Goal: Transaction & Acquisition: Register for event/course

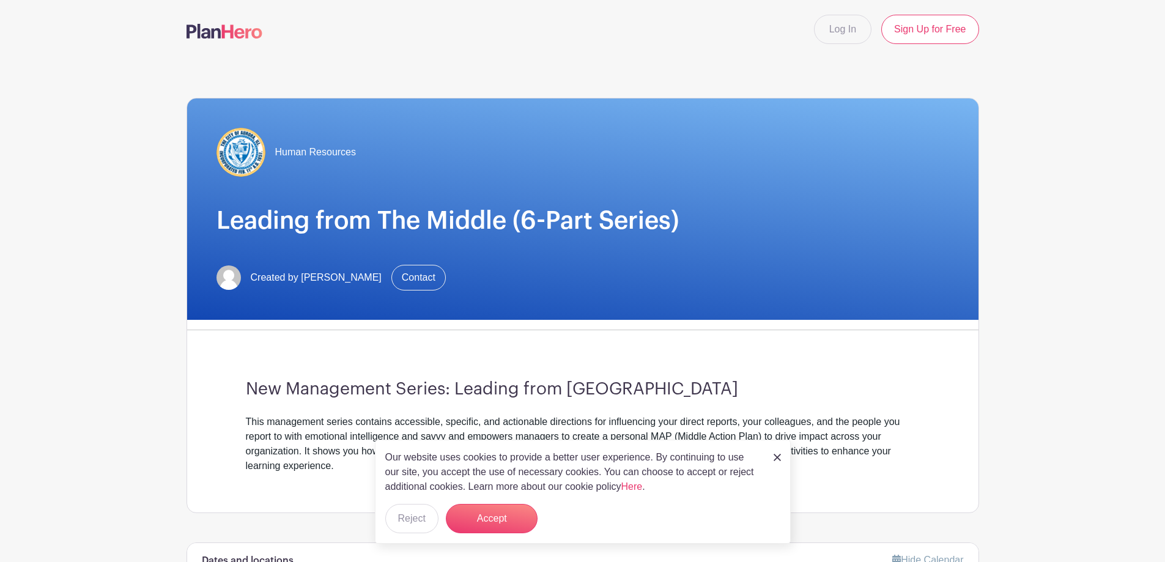
click at [784, 463] on div "Our website uses cookies to provide a better user experience. By continuing to …" at bounding box center [583, 492] width 416 height 104
click at [780, 460] on img at bounding box center [776, 457] width 7 height 7
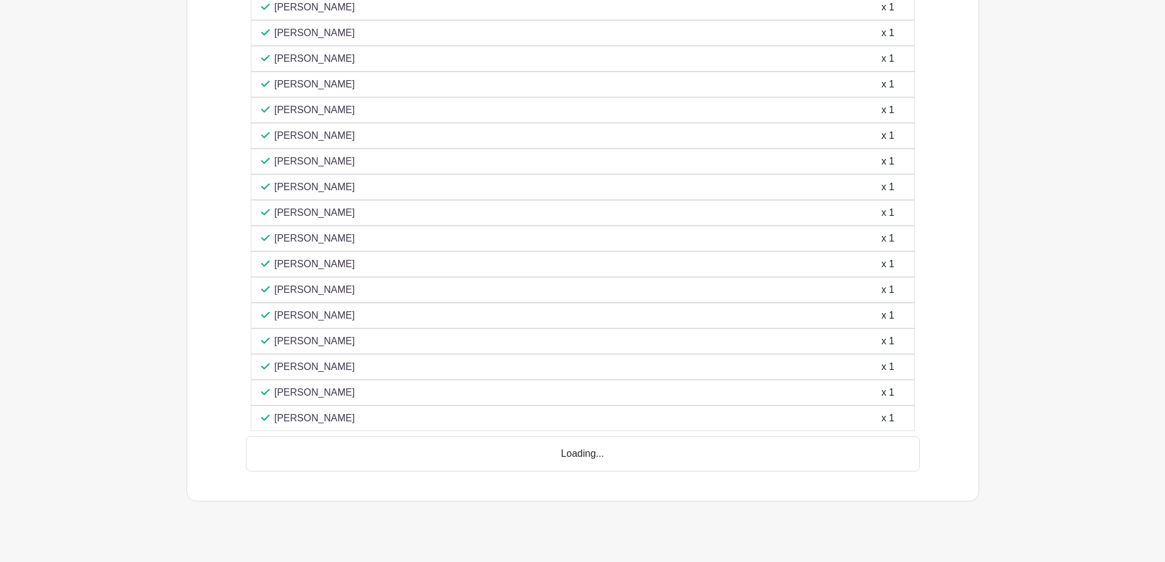
scroll to position [959, 0]
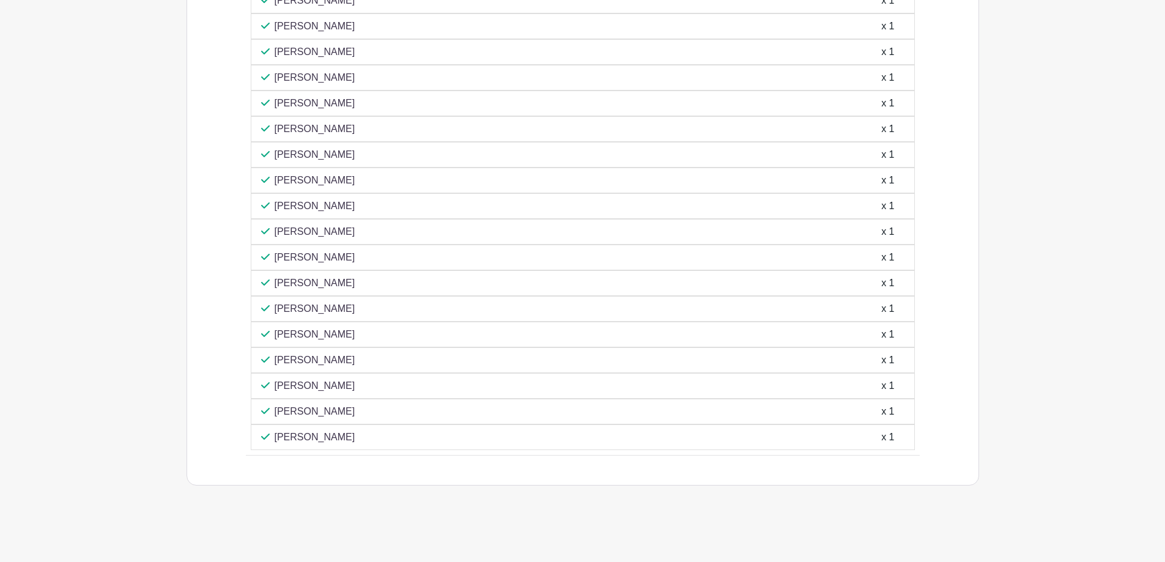
click at [319, 204] on p "[PERSON_NAME]" at bounding box center [315, 206] width 81 height 15
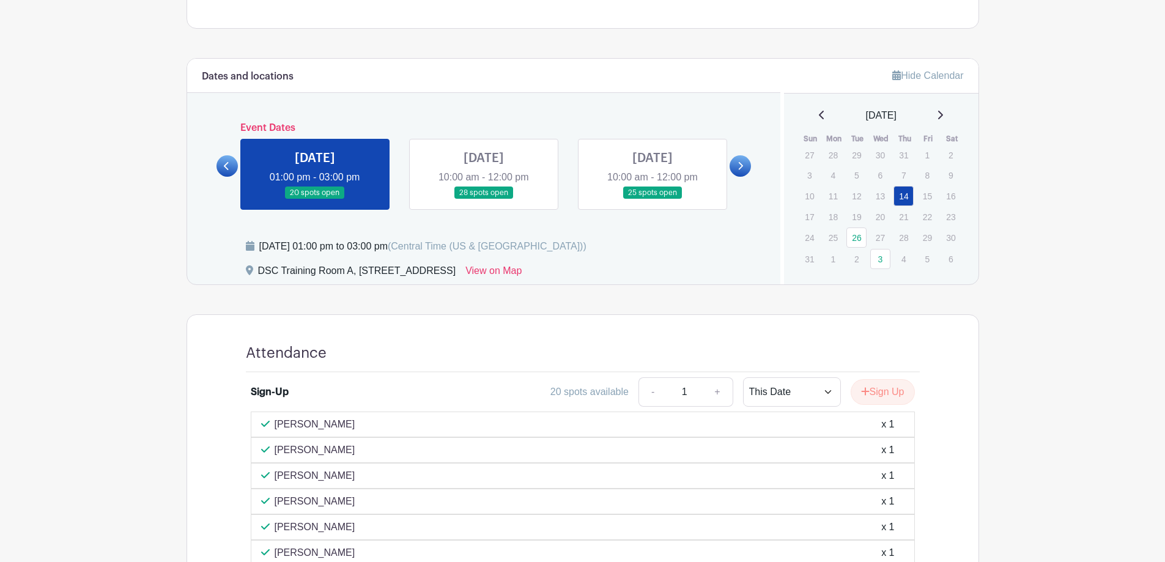
scroll to position [470, 0]
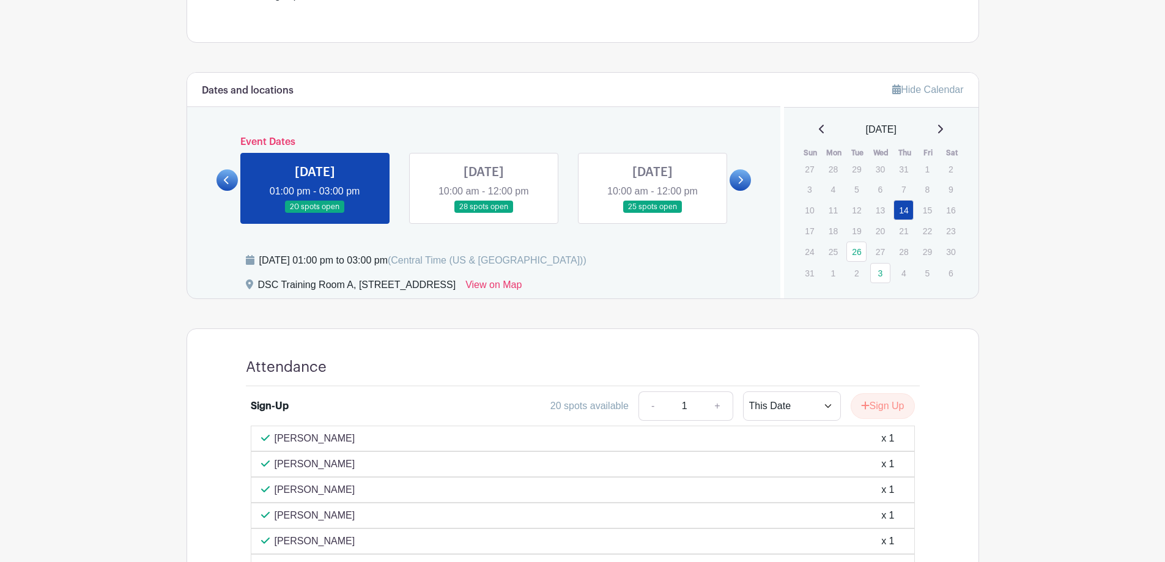
click at [484, 213] on link at bounding box center [484, 213] width 0 height 0
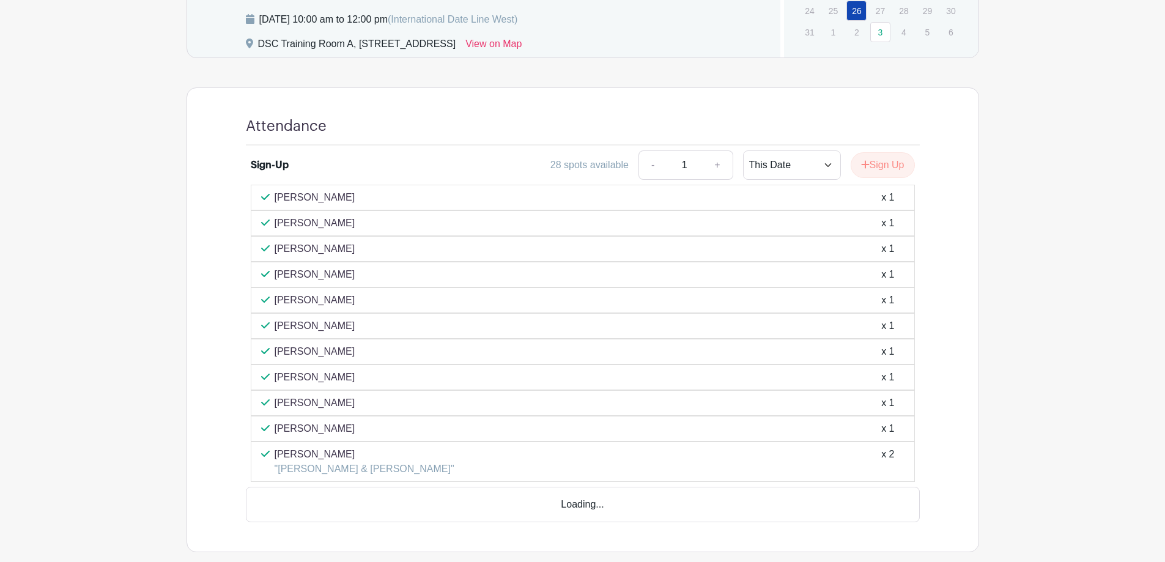
scroll to position [715, 0]
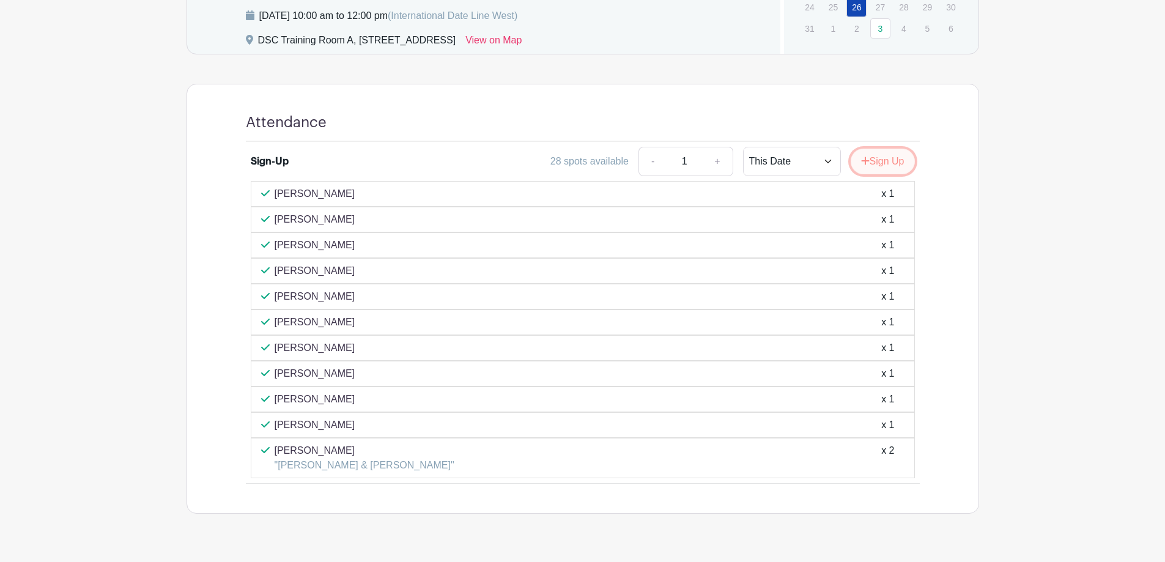
click at [882, 162] on button "Sign Up" at bounding box center [882, 162] width 64 height 26
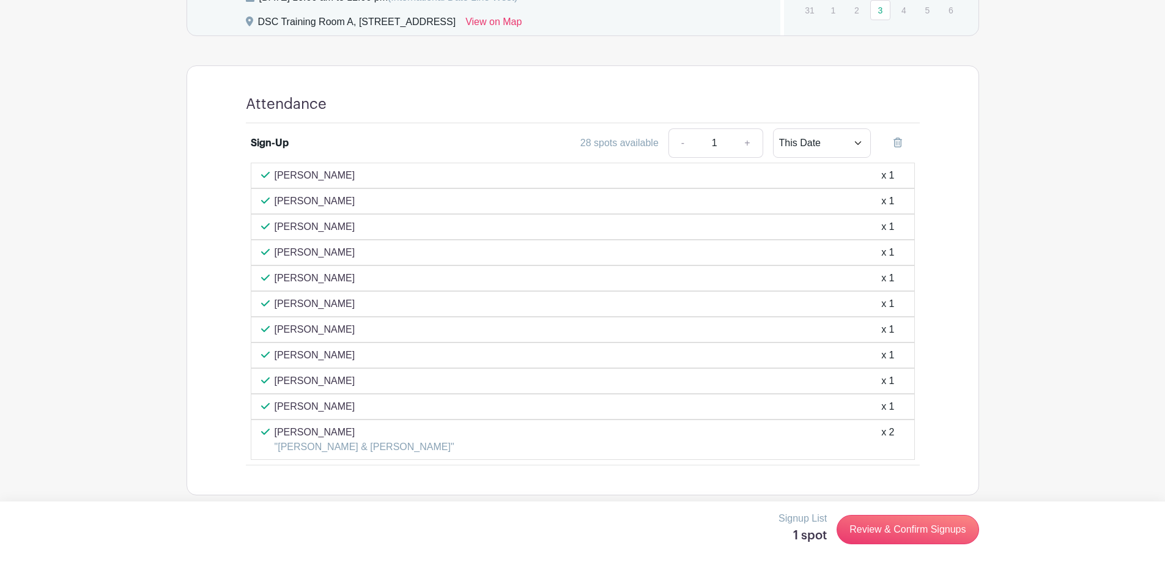
scroll to position [743, 0]
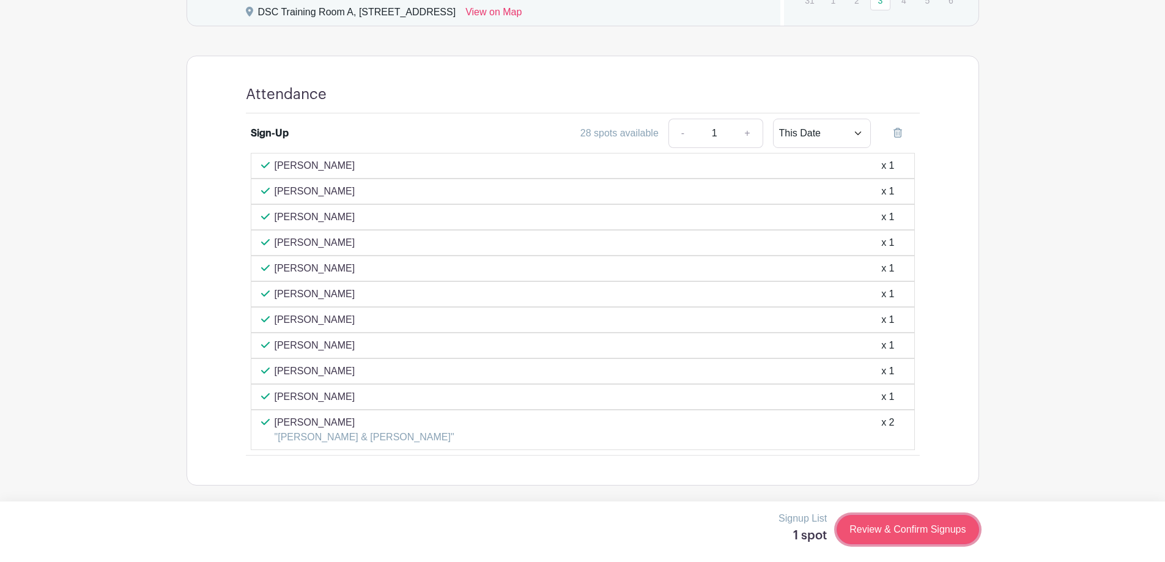
click at [873, 521] on link "Review & Confirm Signups" at bounding box center [907, 529] width 142 height 29
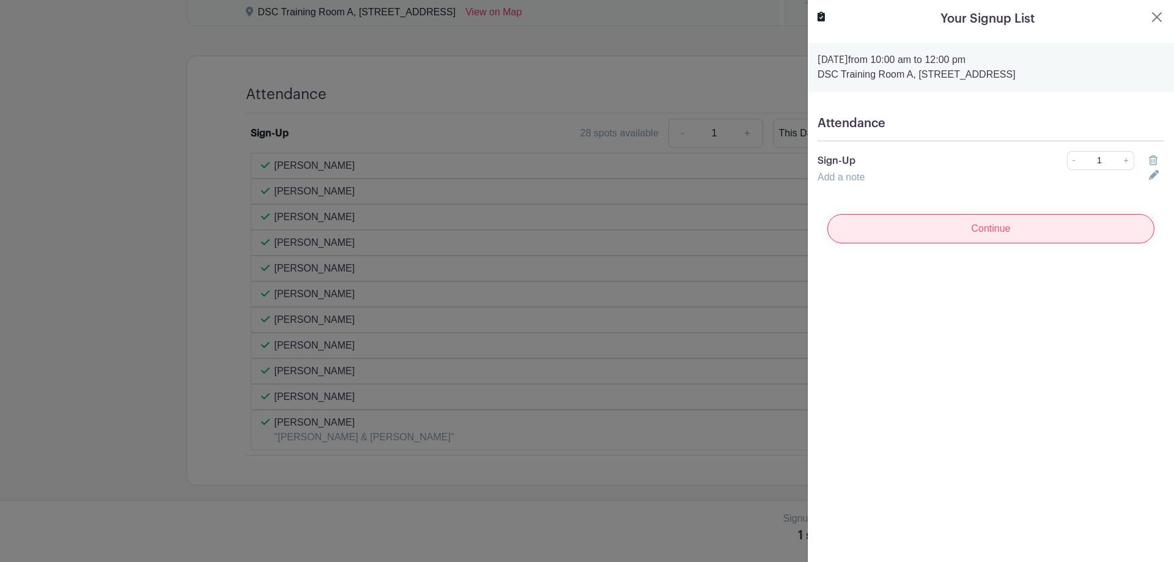
click at [1064, 224] on input "Continue" at bounding box center [990, 228] width 327 height 29
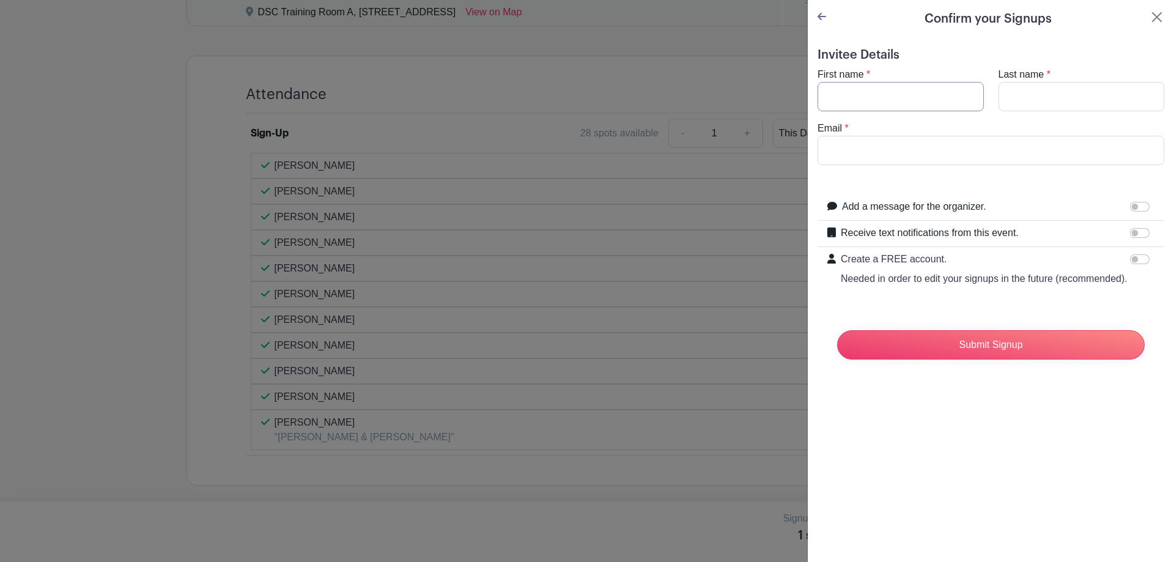
click at [876, 107] on input "First name" at bounding box center [900, 96] width 166 height 29
click at [1025, 100] on input "Last name" at bounding box center [1081, 96] width 166 height 29
click at [900, 96] on input "First name" at bounding box center [900, 96] width 166 height 29
type input "[PERSON_NAME]"
click at [1007, 101] on input "Last name" at bounding box center [1081, 96] width 166 height 29
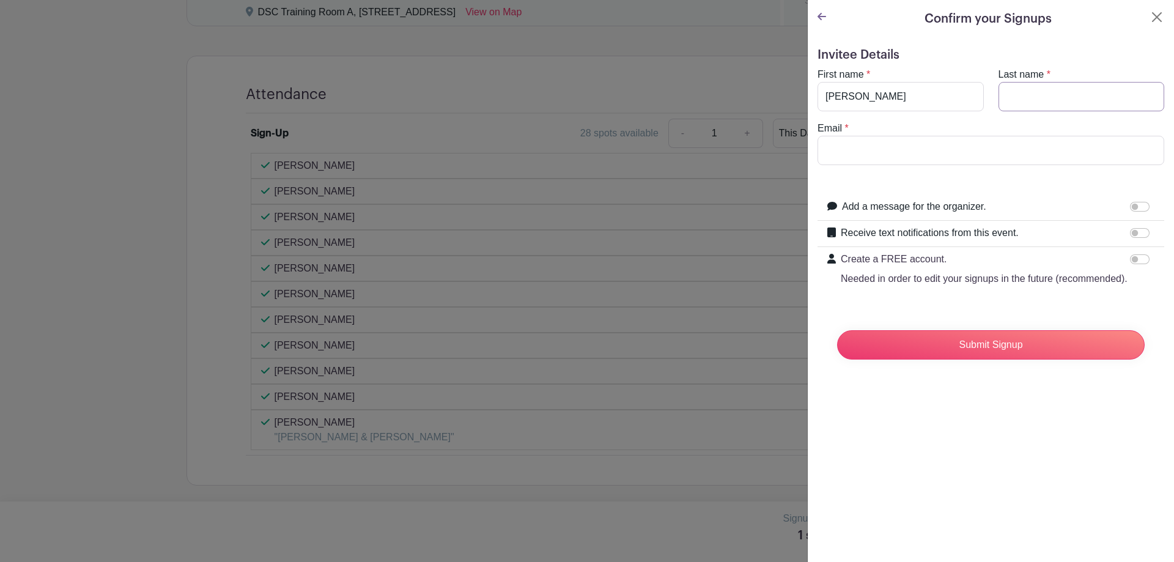
type input "[PERSON_NAME]"
click at [920, 148] on input "Email" at bounding box center [990, 150] width 347 height 29
type input "[EMAIL_ADDRESS][DOMAIN_NAME]"
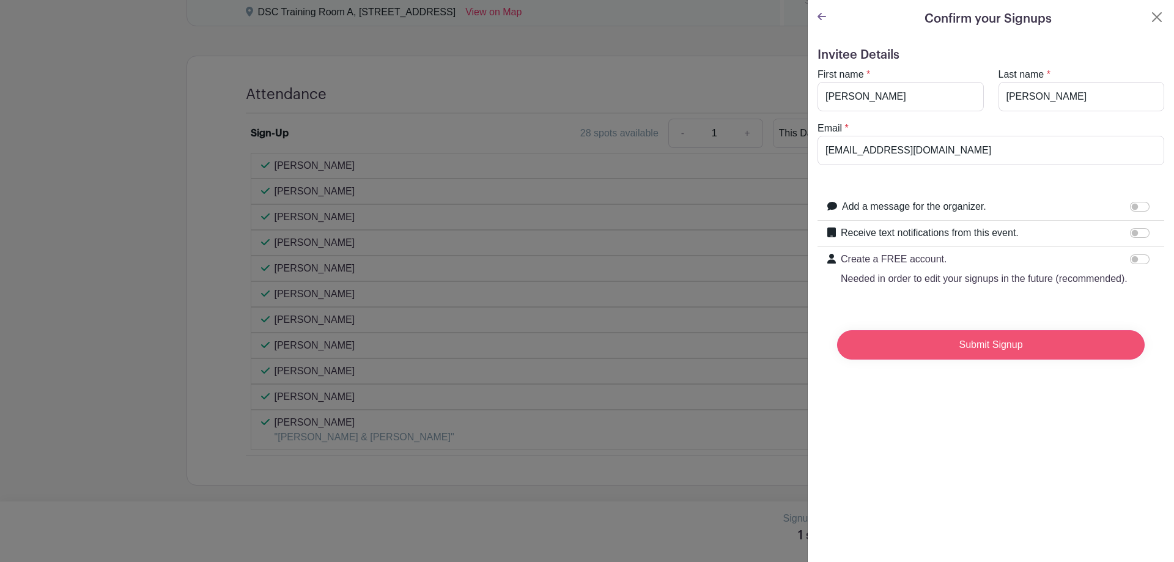
click at [1000, 360] on input "Submit Signup" at bounding box center [991, 344] width 308 height 29
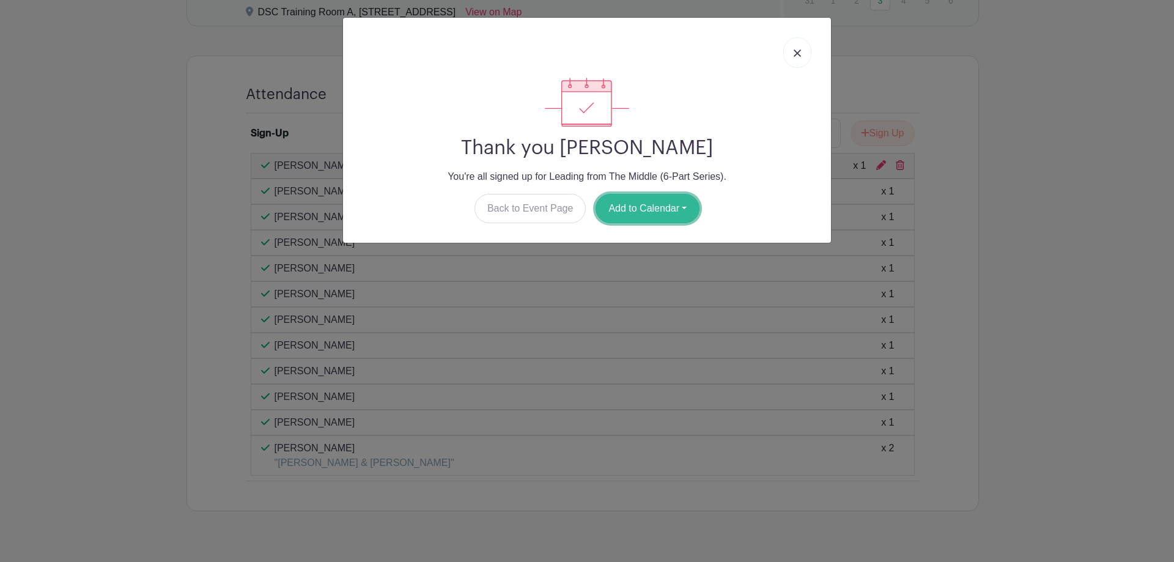
drag, startPoint x: 656, startPoint y: 208, endPoint x: 656, endPoint y: 199, distance: 9.2
click at [656, 208] on button "Add to Calendar" at bounding box center [648, 208] width 104 height 29
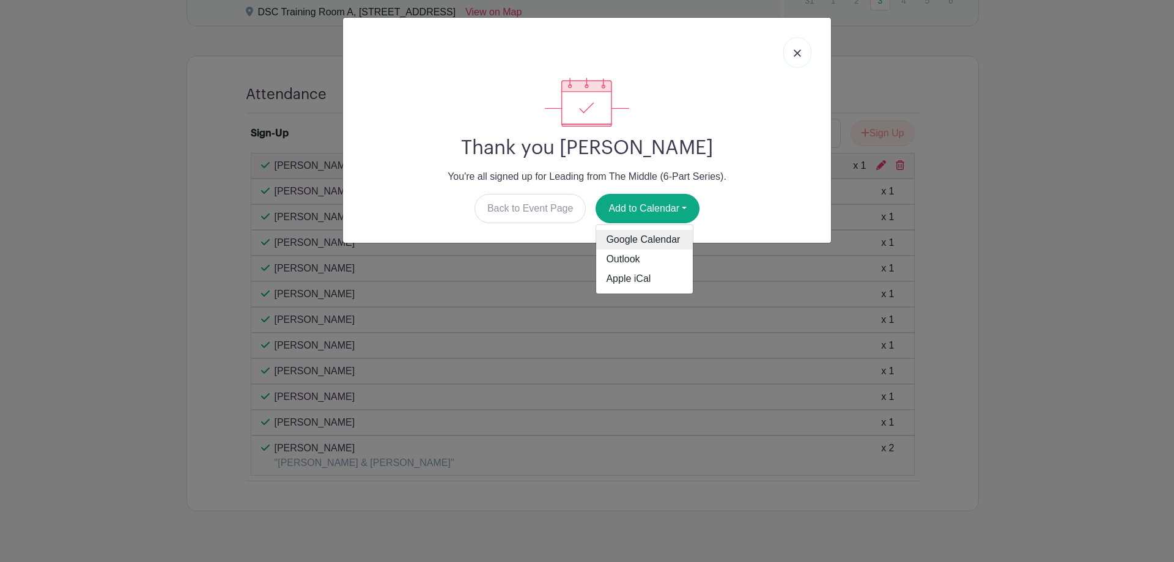
click at [628, 238] on link "Google Calendar" at bounding box center [644, 240] width 97 height 20
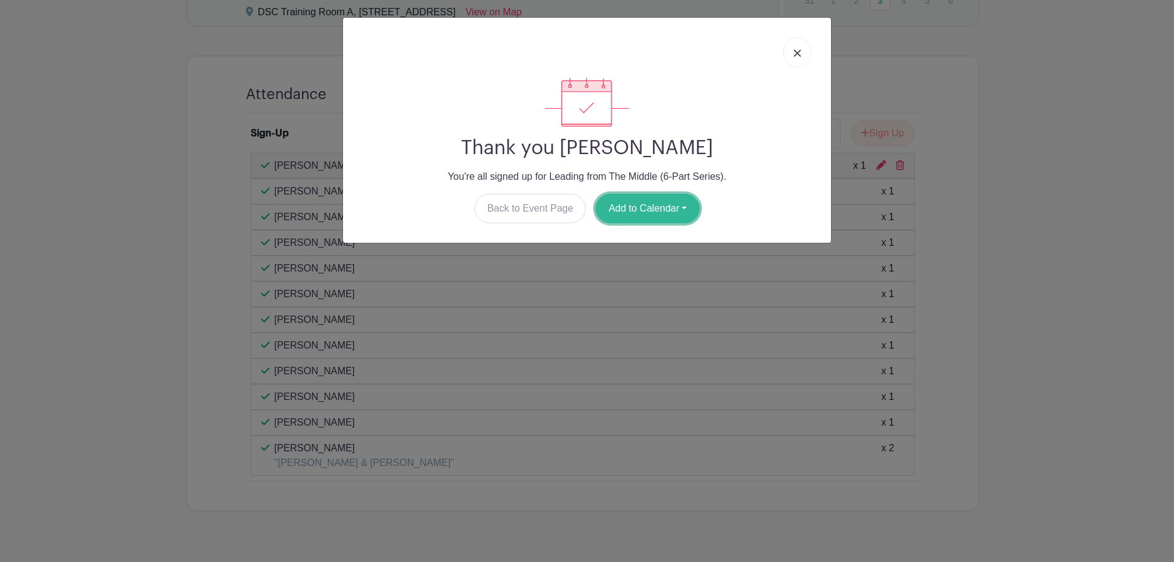
click at [624, 215] on button "Add to Calendar" at bounding box center [648, 208] width 104 height 29
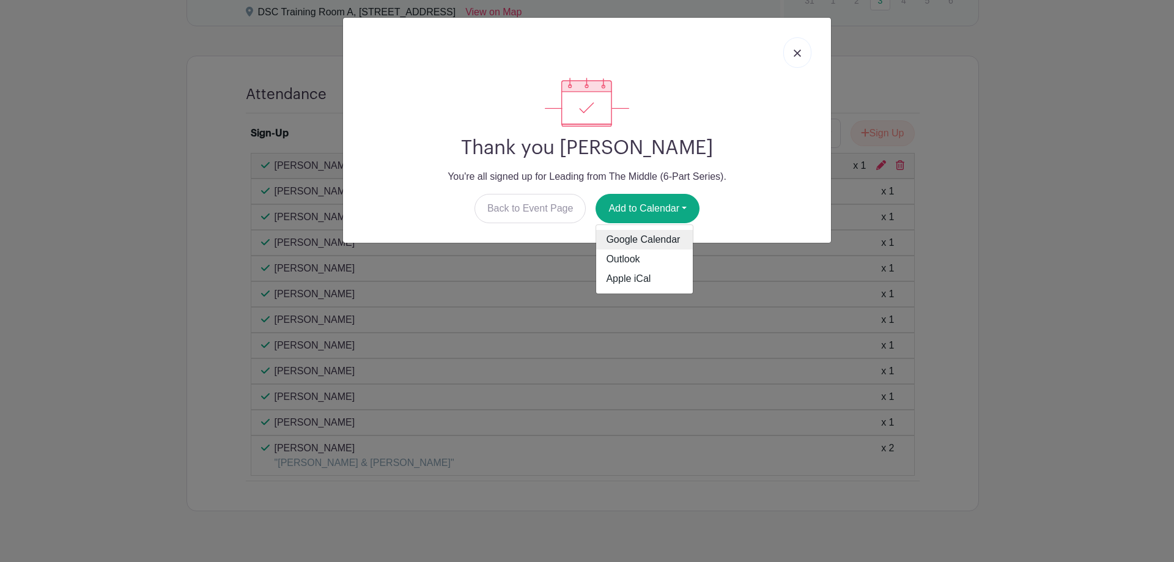
click at [638, 237] on link "Google Calendar" at bounding box center [644, 240] width 97 height 20
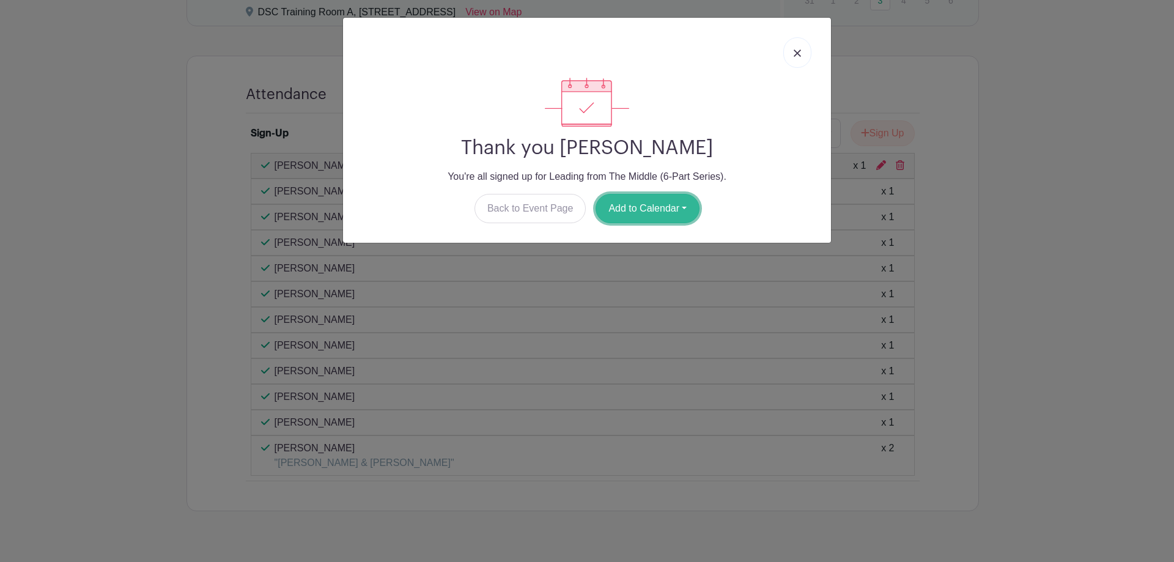
click at [672, 218] on button "Add to Calendar" at bounding box center [648, 208] width 104 height 29
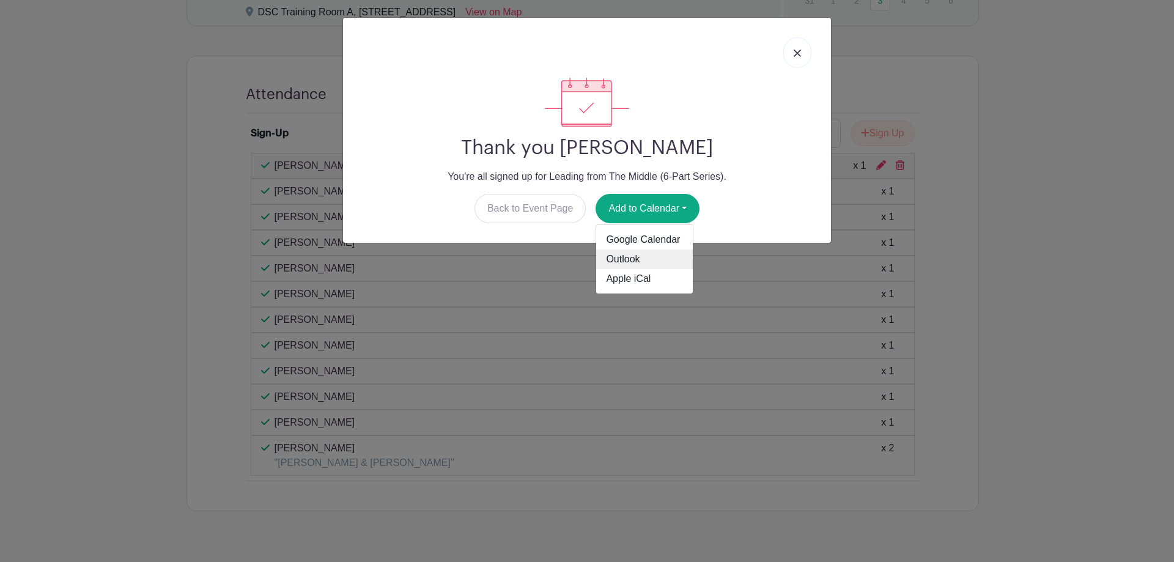
click at [652, 256] on link "Outlook" at bounding box center [644, 259] width 97 height 20
click at [805, 53] on link at bounding box center [797, 52] width 28 height 31
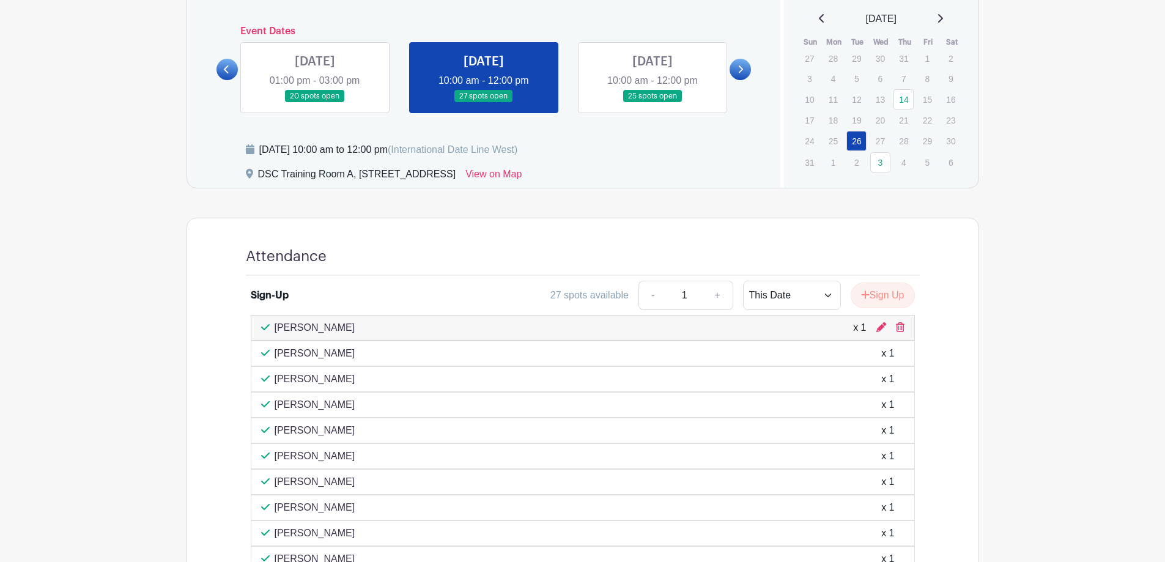
scroll to position [559, 0]
